Goal: Information Seeking & Learning: Learn about a topic

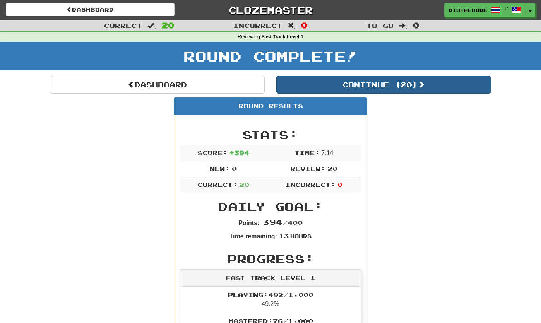
click at [391, 92] on button "Continue ( 20 )" at bounding box center [383, 85] width 215 height 18
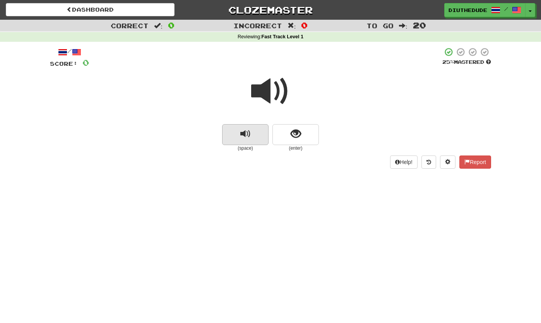
click at [259, 136] on button "replay audio" at bounding box center [245, 134] width 46 height 21
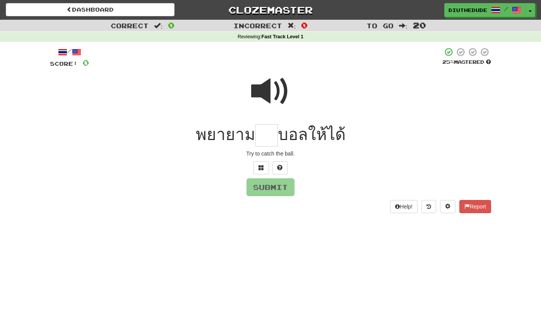
click at [275, 87] on span at bounding box center [270, 91] width 39 height 39
click at [261, 126] on input "text" at bounding box center [266, 135] width 22 height 23
type input "***"
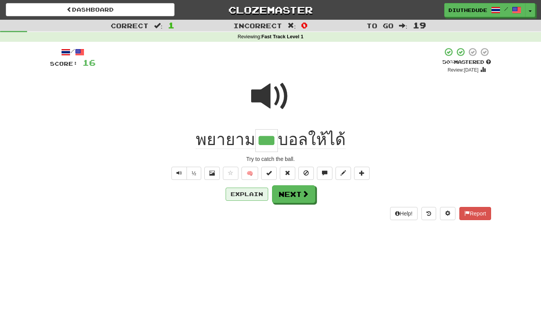
click at [251, 192] on button "Explain" at bounding box center [246, 194] width 43 height 13
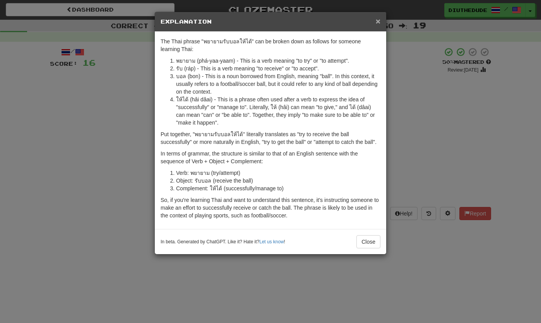
click at [379, 22] on span "×" at bounding box center [378, 21] width 5 height 9
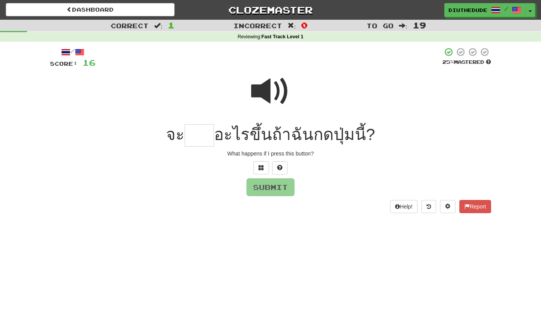
click at [272, 90] on span at bounding box center [270, 91] width 39 height 39
click at [206, 142] on input "text" at bounding box center [198, 135] width 29 height 23
click at [282, 163] on button at bounding box center [279, 167] width 15 height 13
type input "****"
click at [276, 193] on button "Submit" at bounding box center [271, 188] width 48 height 18
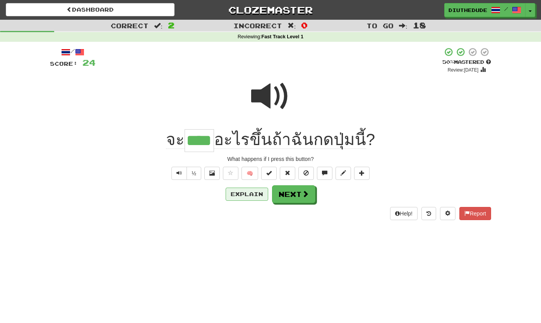
click at [256, 190] on button "Explain" at bounding box center [246, 194] width 43 height 13
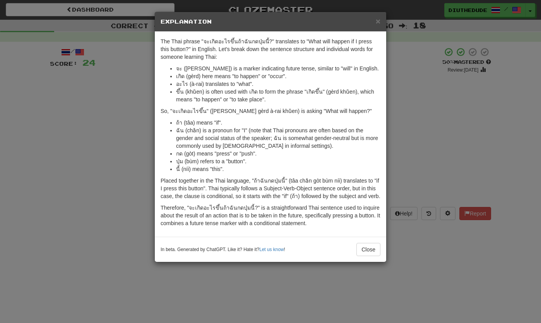
click at [379, 31] on div "× Explanation" at bounding box center [270, 22] width 231 height 20
click at [380, 19] on span "×" at bounding box center [378, 21] width 5 height 9
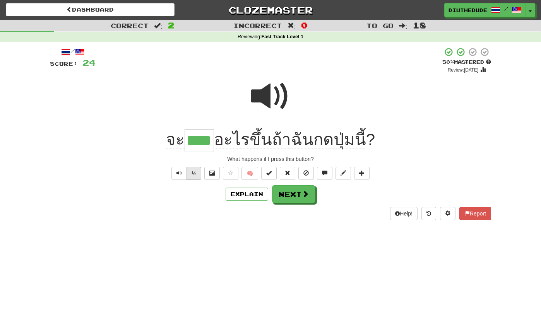
click at [198, 168] on button "½" at bounding box center [193, 173] width 15 height 13
click at [181, 177] on button "Text-to-speech controls" at bounding box center [178, 173] width 15 height 13
click at [306, 191] on span at bounding box center [305, 194] width 7 height 7
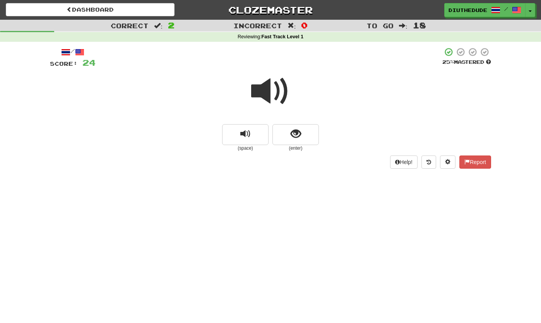
click at [276, 85] on span at bounding box center [270, 91] width 39 height 39
click at [299, 130] on span "show sentence" at bounding box center [295, 134] width 10 height 10
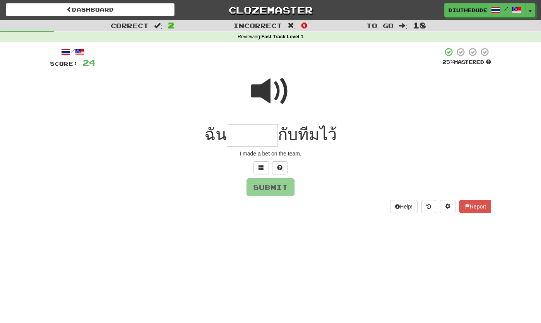
click at [280, 89] on span at bounding box center [270, 91] width 39 height 39
click at [260, 138] on input "text" at bounding box center [252, 135] width 51 height 23
click at [272, 77] on span at bounding box center [270, 91] width 39 height 39
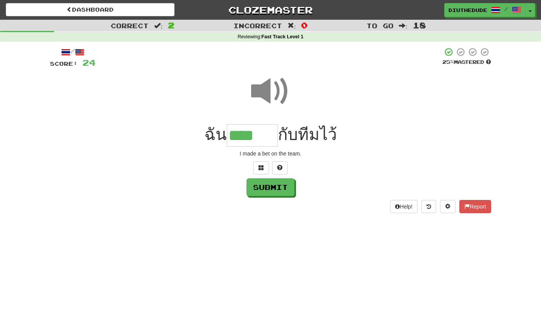
click at [263, 133] on input "****" at bounding box center [252, 135] width 51 height 23
type input "*******"
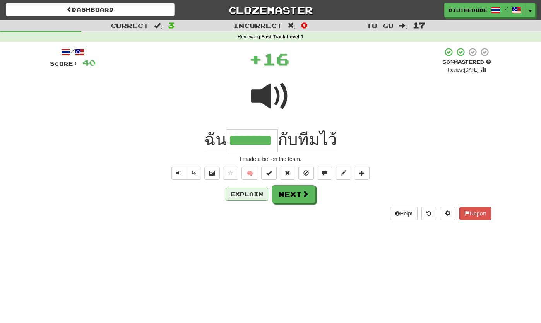
click at [257, 197] on button "Explain" at bounding box center [246, 194] width 43 height 13
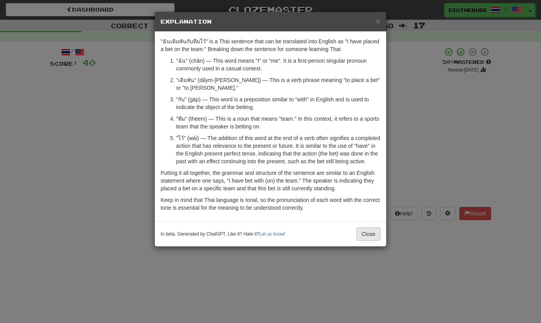
click at [367, 241] on button "Close" at bounding box center [368, 233] width 24 height 13
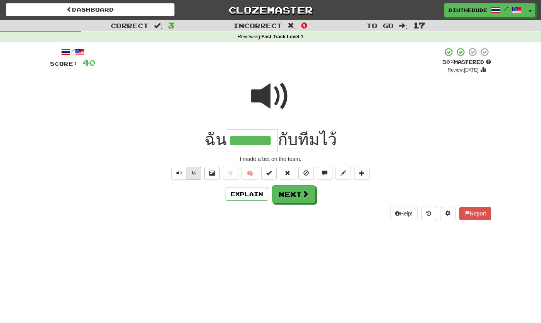
click at [190, 174] on button "½" at bounding box center [193, 173] width 15 height 13
click at [175, 172] on button "Text-to-speech controls" at bounding box center [178, 173] width 15 height 13
click at [302, 191] on span at bounding box center [305, 194] width 7 height 7
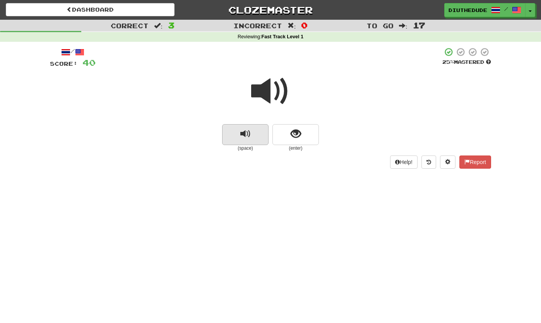
click at [234, 127] on button "replay audio" at bounding box center [245, 134] width 46 height 21
click at [239, 133] on button "replay audio" at bounding box center [245, 134] width 46 height 21
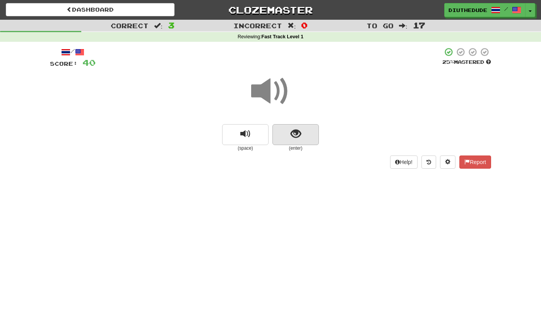
click at [302, 134] on button "show sentence" at bounding box center [295, 134] width 46 height 21
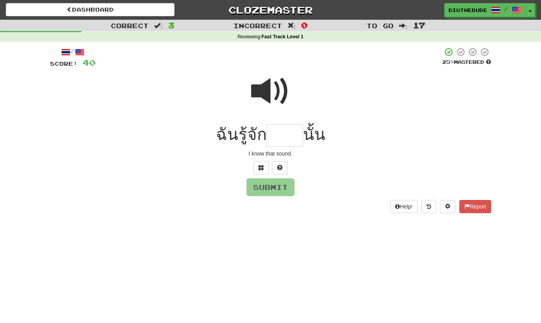
click at [268, 104] on span at bounding box center [270, 91] width 39 height 39
click at [292, 129] on input "text" at bounding box center [284, 135] width 36 height 23
type input "*****"
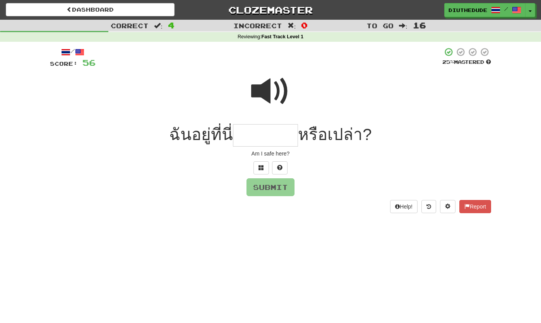
click at [266, 90] on span at bounding box center [270, 91] width 39 height 39
click at [278, 130] on input "text" at bounding box center [265, 135] width 65 height 23
click at [263, 162] on button at bounding box center [260, 167] width 15 height 13
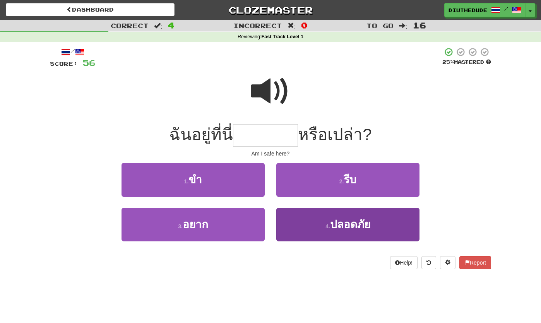
click at [388, 224] on button "4 . ปลอดภัย" at bounding box center [347, 225] width 143 height 34
type input "*******"
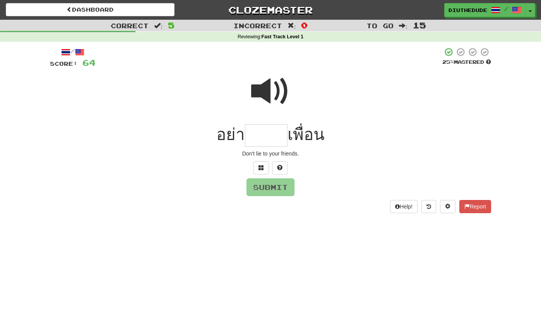
type input "*"
click at [263, 170] on button at bounding box center [260, 167] width 15 height 13
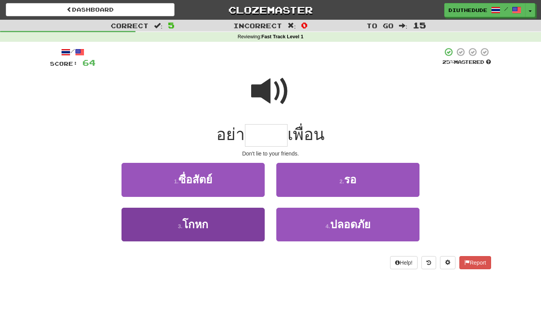
click at [244, 227] on button "3 . โกหก" at bounding box center [192, 225] width 143 height 34
type input "****"
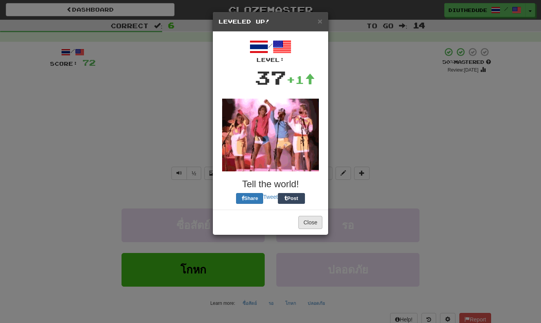
click at [315, 229] on button "Close" at bounding box center [310, 222] width 24 height 13
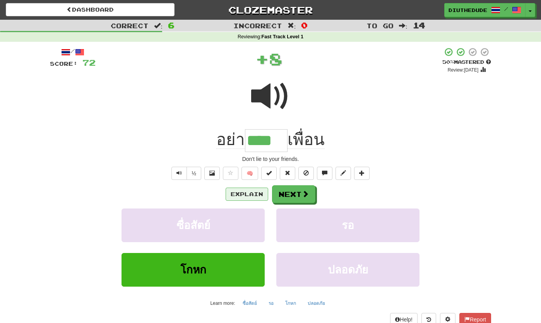
click at [256, 193] on button "Explain" at bounding box center [246, 194] width 43 height 13
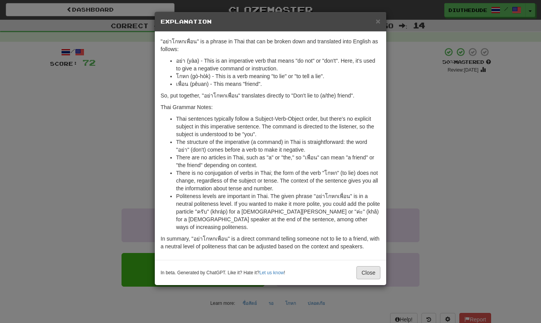
click at [372, 266] on button "Close" at bounding box center [368, 272] width 24 height 13
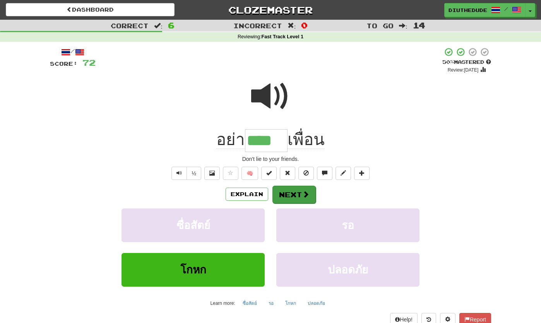
click at [312, 196] on button "Next" at bounding box center [293, 195] width 43 height 18
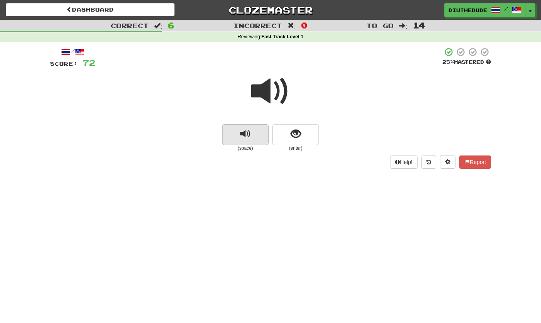
click at [239, 136] on button "replay audio" at bounding box center [245, 134] width 46 height 21
click at [303, 134] on button "show sentence" at bounding box center [295, 134] width 46 height 21
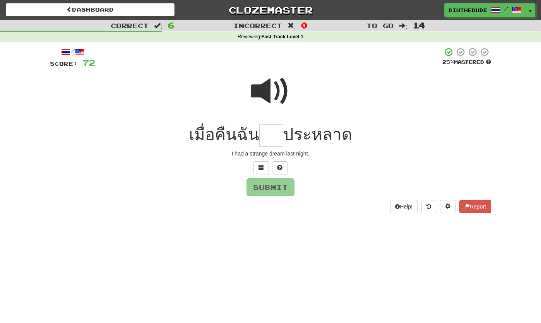
click at [280, 94] on span at bounding box center [270, 91] width 39 height 39
click at [274, 132] on input "text" at bounding box center [271, 135] width 24 height 23
type input "*"
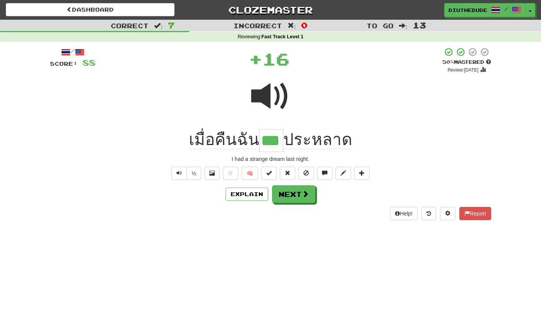
type input "***"
click at [246, 193] on button "Explain" at bounding box center [246, 194] width 43 height 13
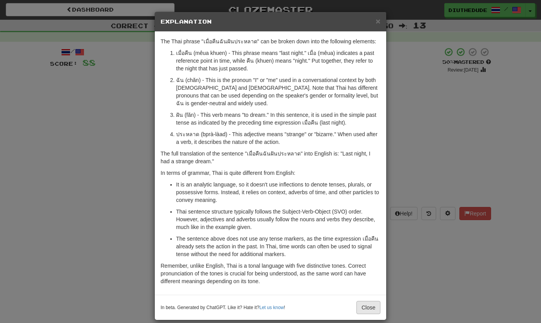
click at [372, 308] on button "Close" at bounding box center [368, 307] width 24 height 13
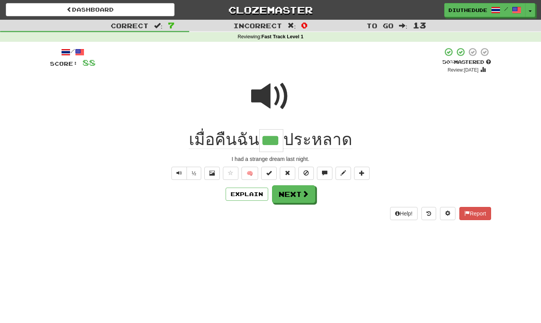
click at [167, 167] on div "½ 🧠" at bounding box center [270, 173] width 441 height 13
click at [182, 176] on button "Text-to-speech controls" at bounding box center [178, 173] width 15 height 13
click at [197, 177] on button "½" at bounding box center [193, 173] width 15 height 13
click at [185, 168] on button "Text-to-speech controls" at bounding box center [178, 173] width 15 height 13
click at [291, 201] on button "Next" at bounding box center [293, 195] width 43 height 18
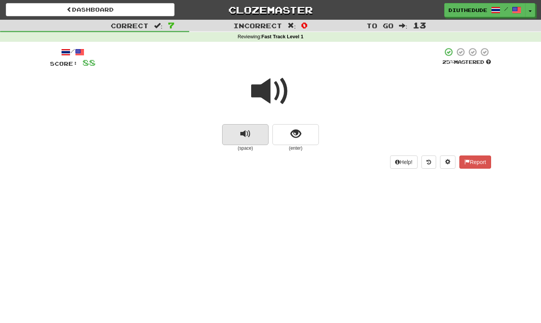
click at [256, 143] on button "replay audio" at bounding box center [245, 134] width 46 height 21
click at [301, 137] on button "show sentence" at bounding box center [295, 134] width 46 height 21
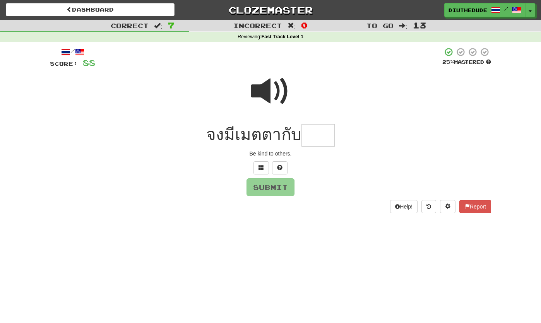
click at [283, 90] on span at bounding box center [270, 91] width 39 height 39
click at [264, 162] on button at bounding box center [260, 167] width 15 height 13
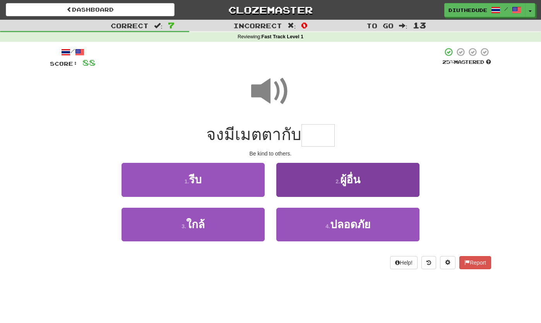
click at [365, 180] on button "2 . ผู้อื่น" at bounding box center [347, 180] width 143 height 34
type input "*******"
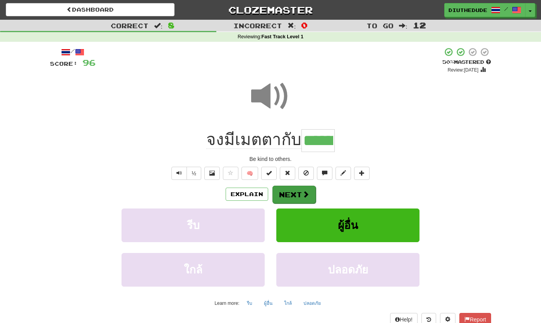
click at [312, 195] on button "Next" at bounding box center [293, 195] width 43 height 18
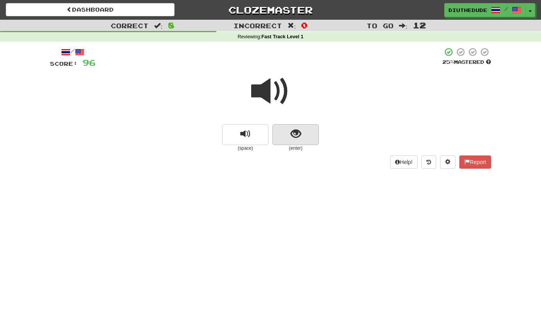
click at [302, 136] on button "show sentence" at bounding box center [295, 134] width 46 height 21
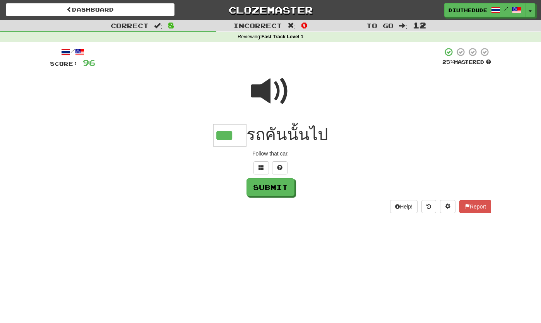
type input "***"
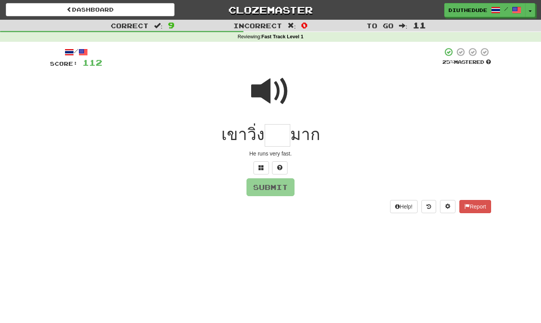
type input "*"
type input "****"
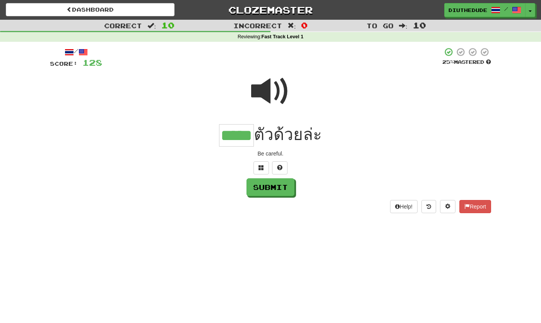
type input "*****"
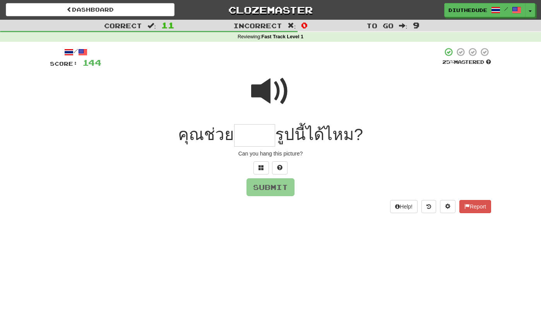
click at [278, 91] on span at bounding box center [270, 91] width 39 height 39
click at [256, 130] on input "text" at bounding box center [254, 135] width 41 height 23
type input "*"
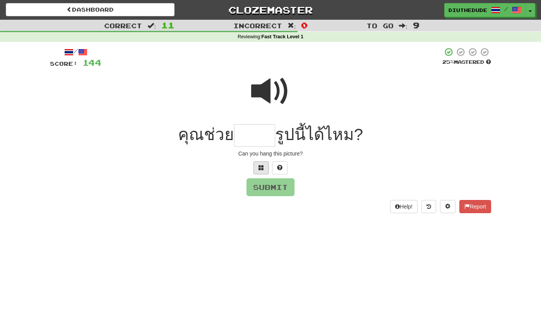
click at [265, 166] on button at bounding box center [260, 167] width 15 height 13
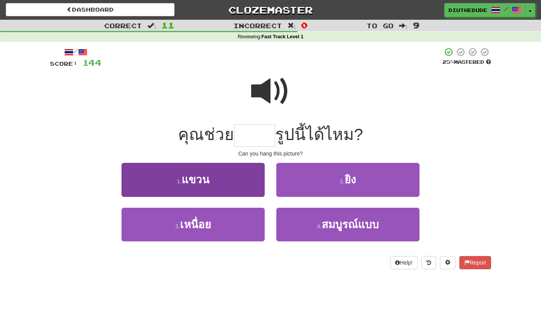
click at [234, 191] on button "1 . แขวน" at bounding box center [192, 180] width 143 height 34
type input "****"
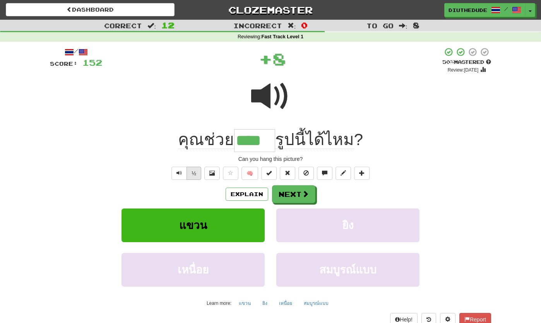
click at [196, 171] on button "½" at bounding box center [193, 173] width 15 height 13
click at [194, 168] on button "½" at bounding box center [193, 173] width 15 height 13
click at [182, 172] on button "Text-to-speech controls" at bounding box center [178, 173] width 15 height 13
click at [307, 191] on span at bounding box center [305, 194] width 7 height 7
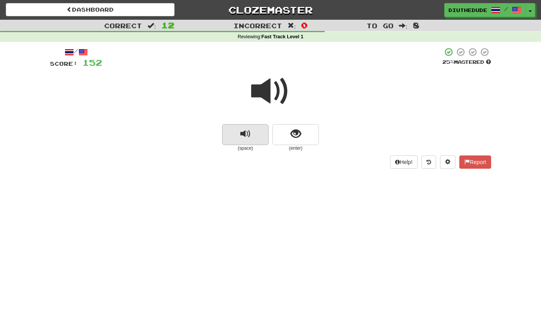
click at [241, 131] on span "replay audio" at bounding box center [245, 134] width 10 height 10
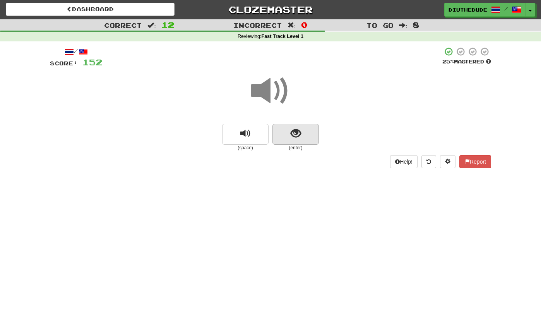
click at [305, 135] on button "show sentence" at bounding box center [295, 134] width 46 height 21
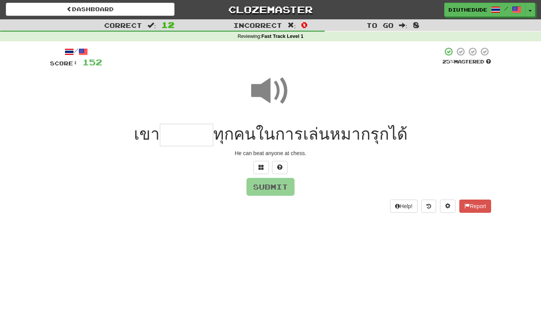
scroll to position [0, 0]
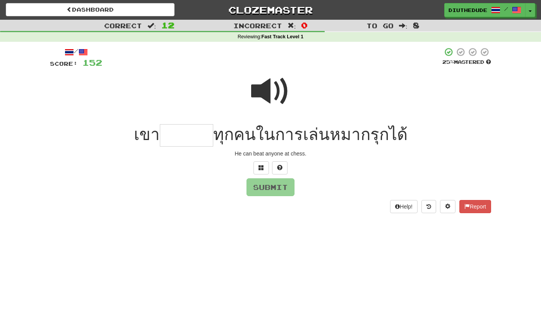
click at [277, 89] on span at bounding box center [270, 91] width 39 height 39
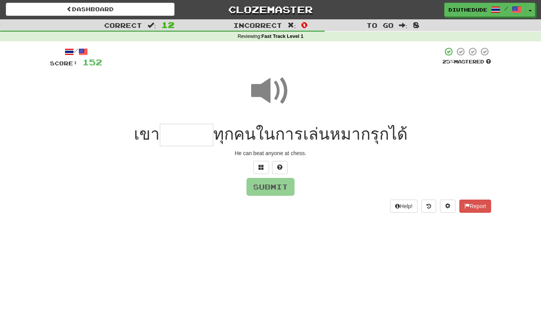
click at [201, 144] on input "text" at bounding box center [186, 135] width 53 height 23
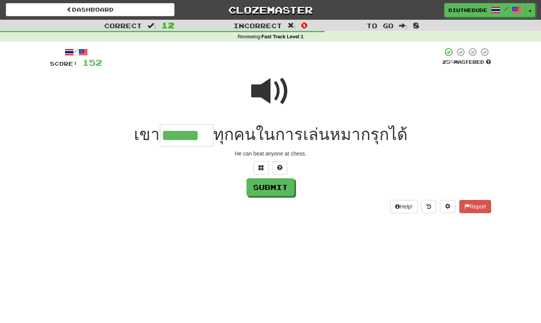
type input "******"
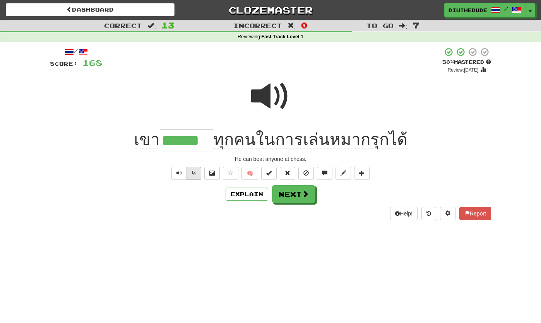
click at [200, 168] on button "½" at bounding box center [193, 173] width 15 height 13
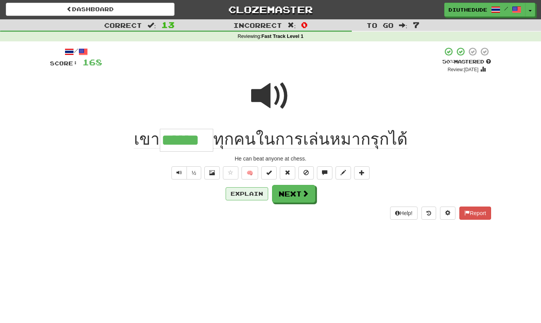
click at [246, 193] on button "Explain" at bounding box center [246, 193] width 43 height 13
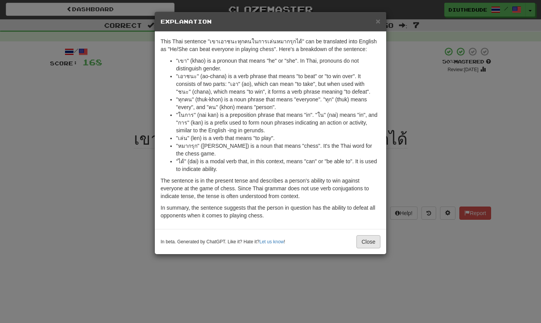
click at [368, 239] on button "Close" at bounding box center [368, 241] width 24 height 13
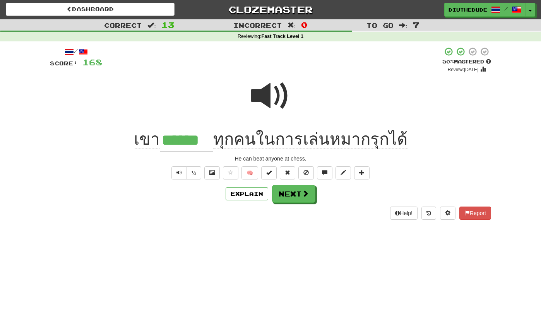
click at [294, 207] on div "Help! Report" at bounding box center [270, 213] width 441 height 13
click at [302, 191] on span at bounding box center [305, 193] width 7 height 7
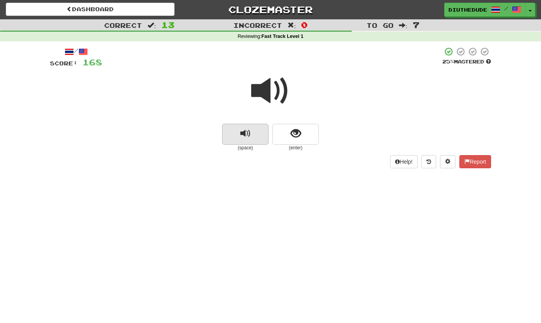
click at [261, 133] on button "replay audio" at bounding box center [245, 134] width 46 height 21
click at [262, 133] on button "replay audio" at bounding box center [245, 134] width 46 height 21
click at [250, 133] on span "replay audio" at bounding box center [245, 133] width 10 height 10
click at [306, 127] on button "show sentence" at bounding box center [295, 134] width 46 height 21
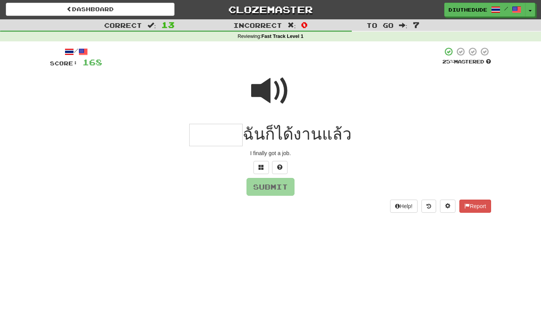
scroll to position [0, 0]
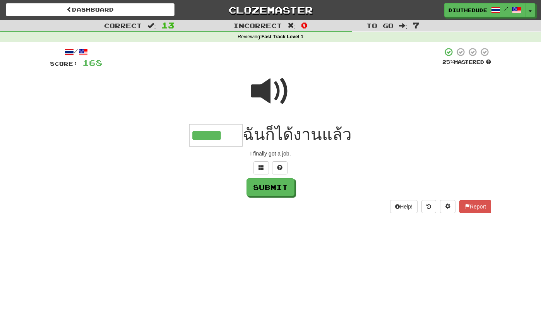
click at [274, 96] on span at bounding box center [270, 91] width 39 height 39
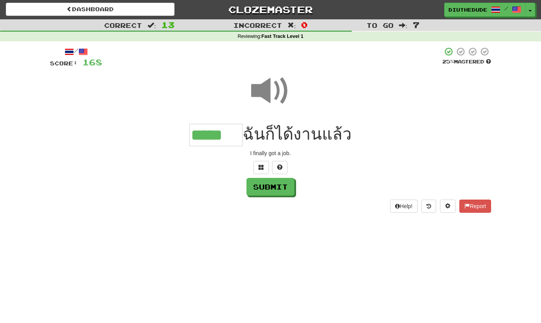
click at [234, 135] on input "*****" at bounding box center [215, 135] width 53 height 23
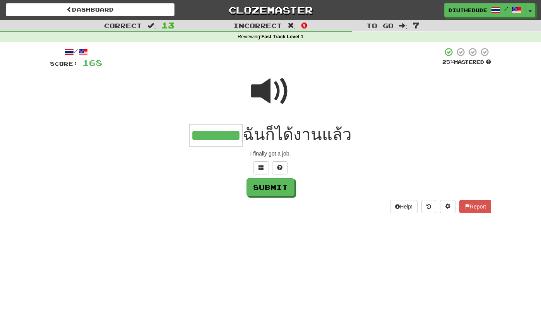
type input "********"
type input "**"
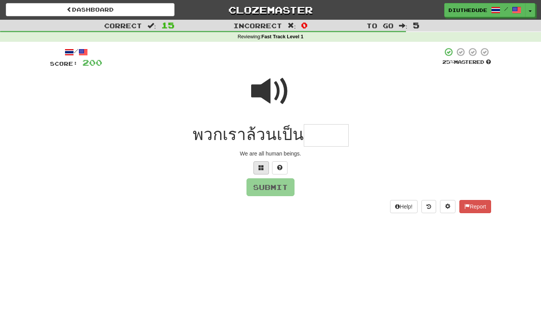
click at [261, 161] on button at bounding box center [260, 167] width 15 height 13
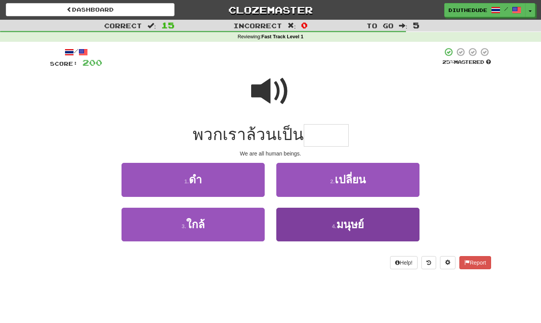
click at [328, 227] on button "4 . มนุษย์" at bounding box center [347, 225] width 143 height 34
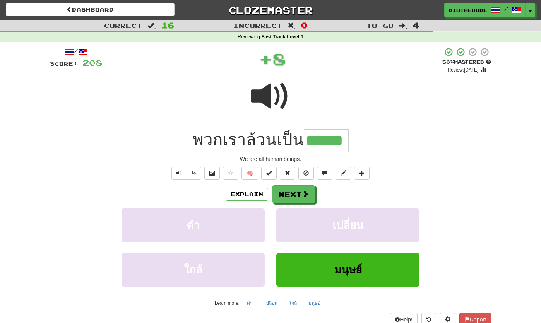
type input "******"
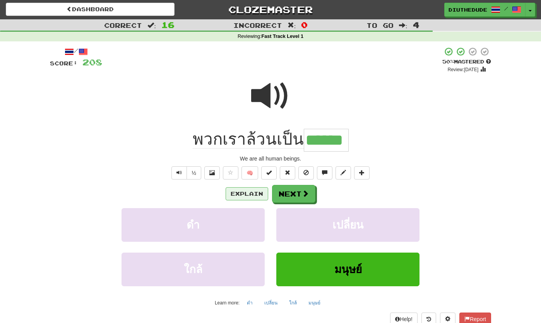
click at [241, 191] on button "Explain" at bounding box center [246, 193] width 43 height 13
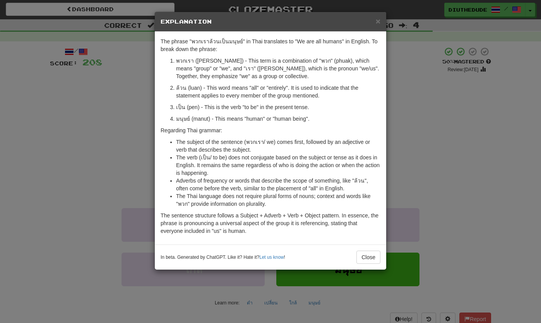
click at [386, 22] on div "× Explanation The phrase "พวกเราล้วนเป็นมนุษย์" in Thai translates to "We are a…" at bounding box center [270, 141] width 232 height 258
click at [377, 26] on span "×" at bounding box center [378, 21] width 5 height 9
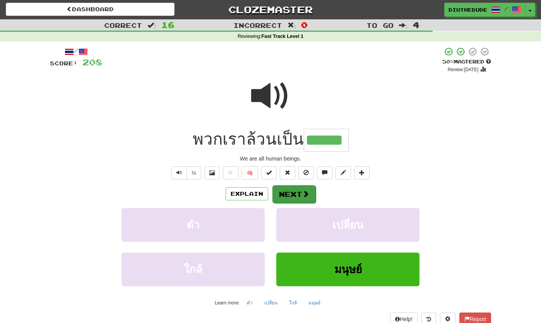
click at [308, 194] on span at bounding box center [305, 193] width 7 height 7
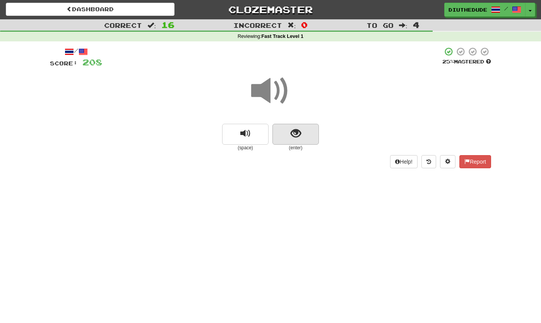
click at [306, 134] on button "show sentence" at bounding box center [295, 134] width 46 height 21
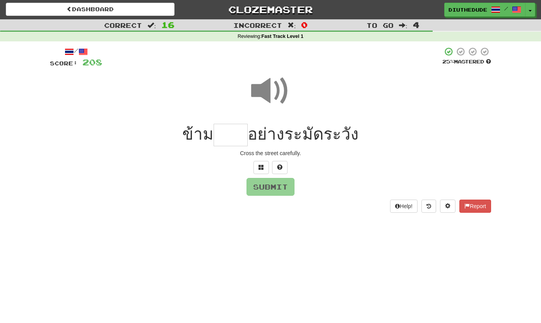
scroll to position [0, 0]
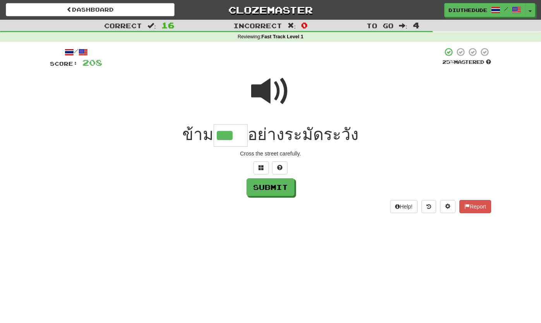
type input "***"
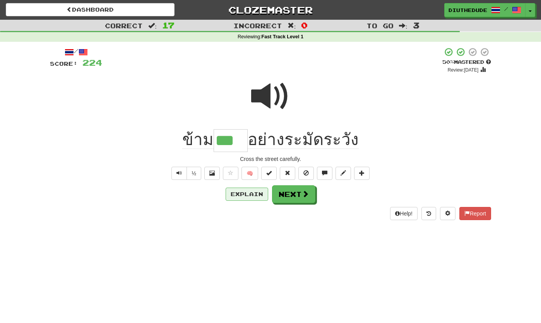
click at [258, 192] on button "Explain" at bounding box center [246, 194] width 43 height 13
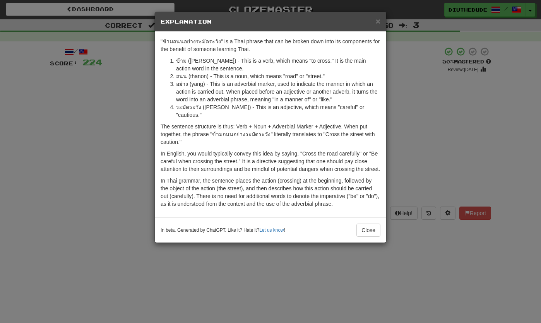
click at [364, 225] on button "Close" at bounding box center [368, 230] width 24 height 13
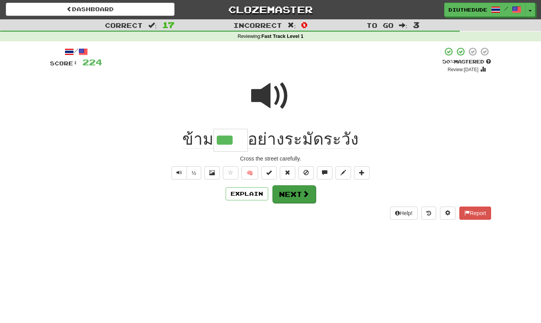
click at [304, 200] on button "Next" at bounding box center [293, 194] width 43 height 18
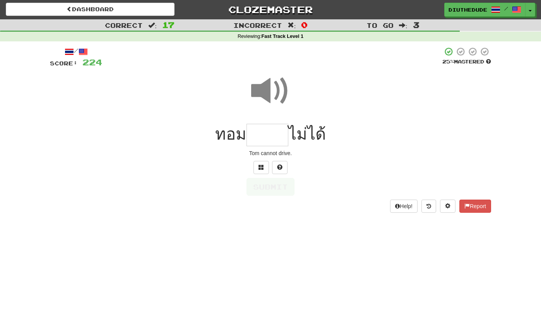
scroll to position [0, 0]
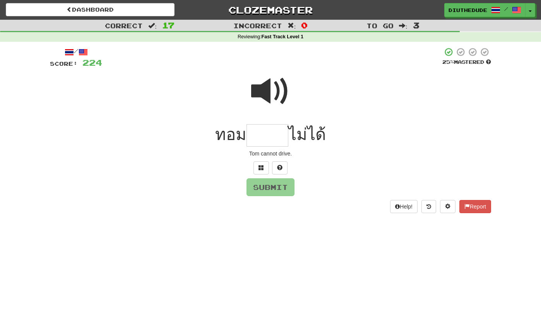
type input "*"
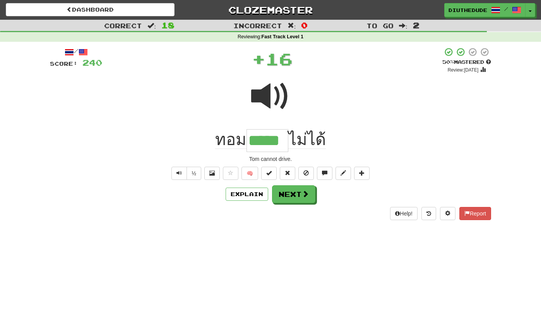
type input "*****"
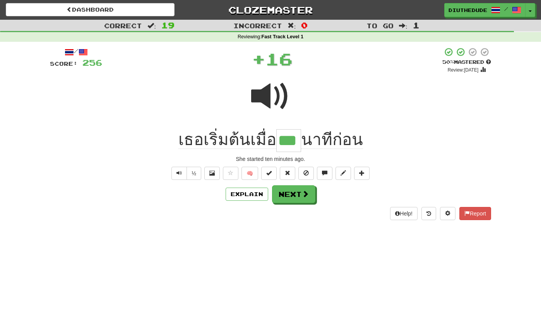
type input "***"
click at [256, 194] on button "Explain" at bounding box center [246, 194] width 43 height 13
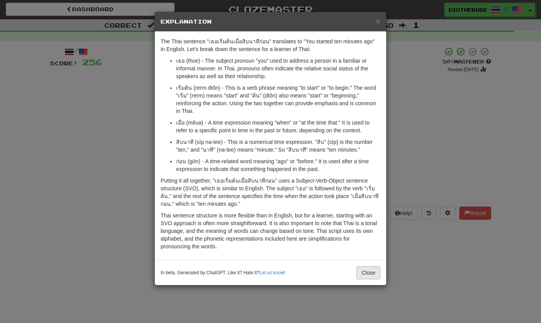
click at [372, 272] on button "Close" at bounding box center [368, 272] width 24 height 13
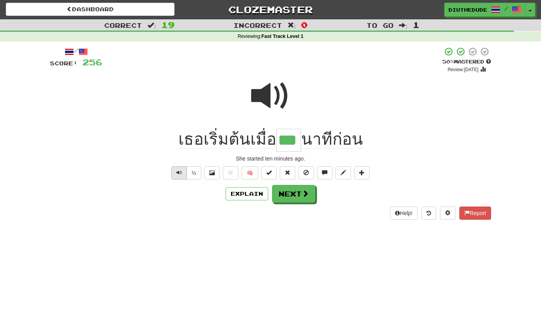
click at [178, 173] on span "Text-to-speech controls" at bounding box center [178, 172] width 5 height 5
click at [185, 183] on div "/ Score: 256 + 16 50 % Mastered Review: [DATE] เธอเริ่มต้นเมื่อ *** นาทีก่อน Sh…" at bounding box center [270, 133] width 441 height 172
click at [181, 177] on button "Text-to-speech controls" at bounding box center [178, 172] width 15 height 13
click at [309, 188] on button "Next" at bounding box center [293, 194] width 43 height 18
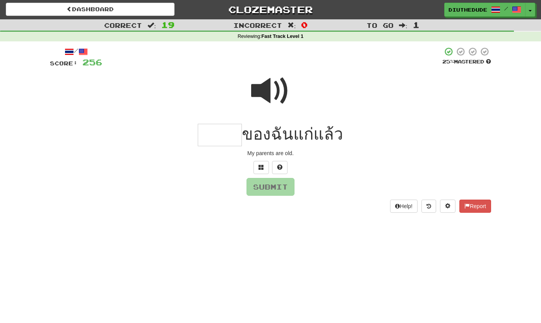
scroll to position [0, 0]
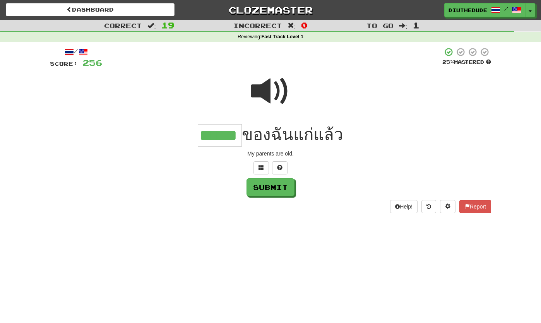
type input "******"
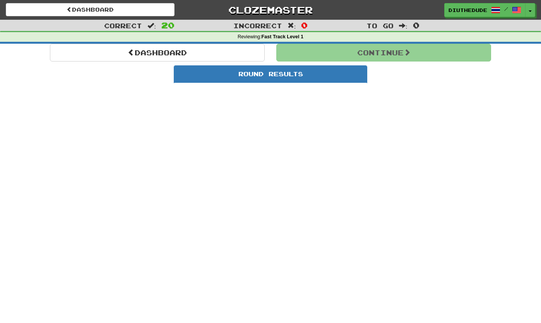
scroll to position [0, 0]
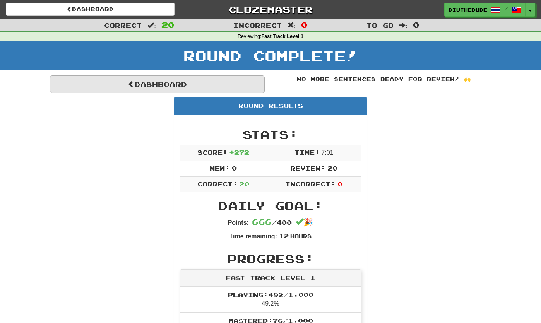
click at [112, 80] on link "Dashboard" at bounding box center [157, 84] width 215 height 18
